Goal: Find specific page/section

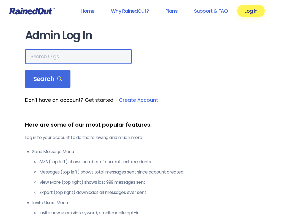
click at [43, 56] on input "text" at bounding box center [78, 56] width 107 height 15
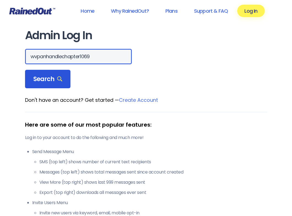
type input "wvpanhandlechapter1069"
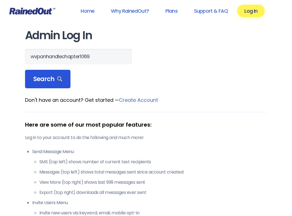
click at [48, 79] on span "Search" at bounding box center [47, 79] width 29 height 8
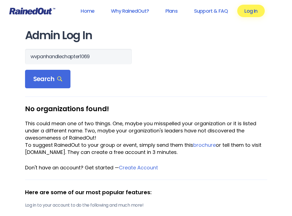
click at [252, 11] on link "Log In" at bounding box center [250, 11] width 27 height 12
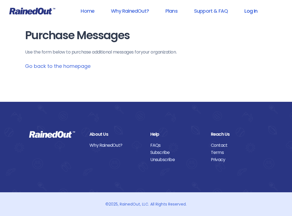
click at [248, 10] on link "Log In" at bounding box center [250, 11] width 27 height 12
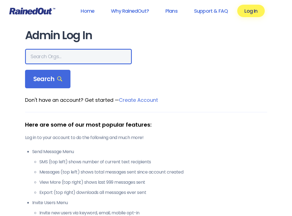
click at [72, 57] on input "text" at bounding box center [78, 56] width 107 height 15
